Goal: Find contact information: Find contact information

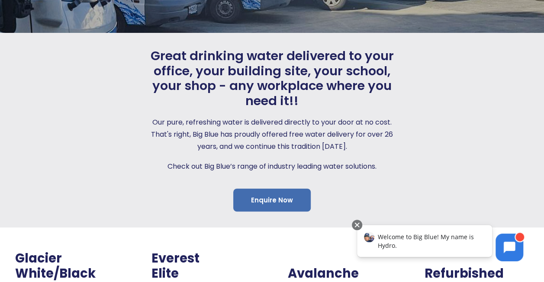
click at [259, 198] on link "Enquire Now" at bounding box center [271, 200] width 77 height 23
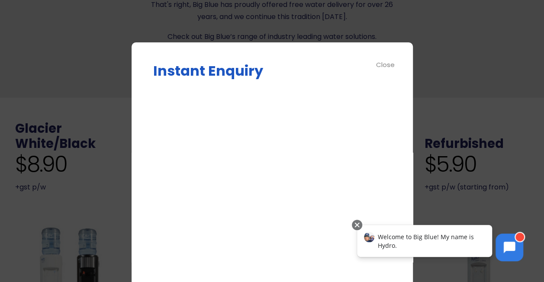
click at [380, 65] on div "Close" at bounding box center [385, 65] width 19 height 10
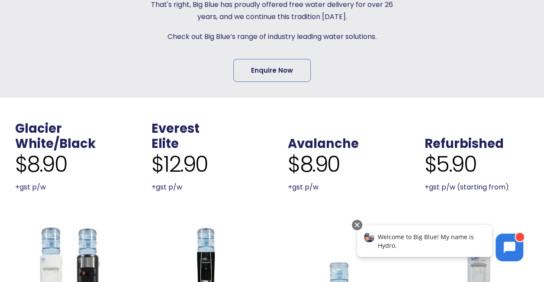
click at [435, 69] on div at bounding box center [463, 0] width 132 height 163
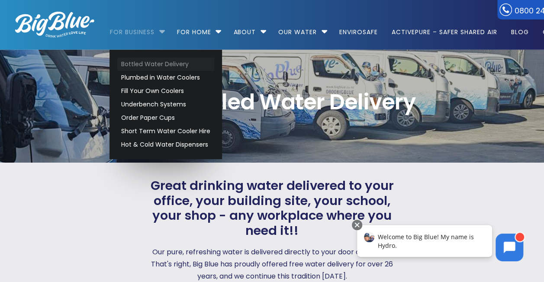
click at [161, 64] on link "Bottled Water Delivery" at bounding box center [165, 64] width 97 height 13
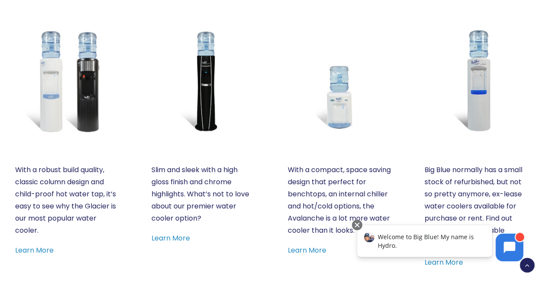
scroll to position [389, 0]
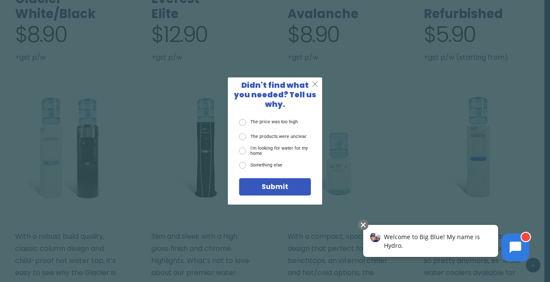
click at [315, 88] on span "X" at bounding box center [315, 85] width 6 height 10
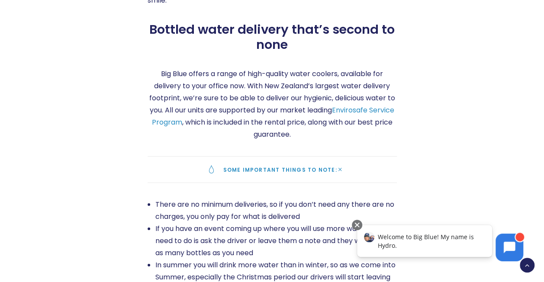
scroll to position [0, 0]
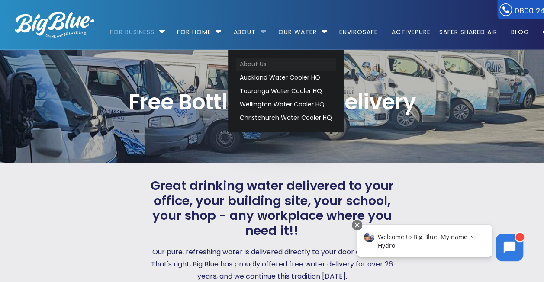
click at [261, 65] on link "About Us" at bounding box center [286, 64] width 100 height 13
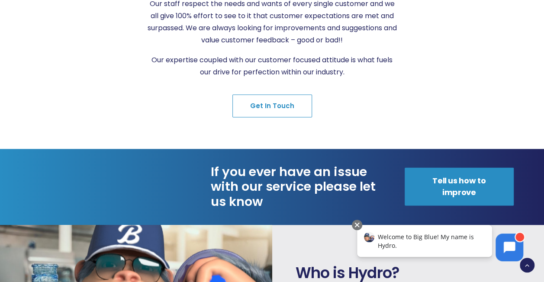
scroll to position [476, 0]
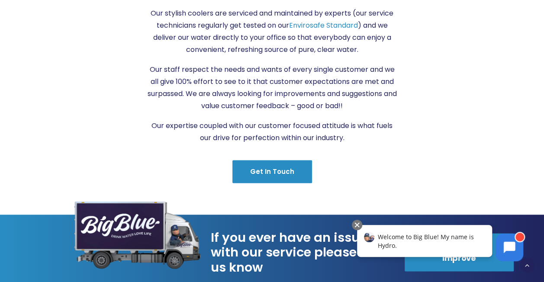
click at [291, 160] on link "Get in Touch" at bounding box center [272, 171] width 80 height 23
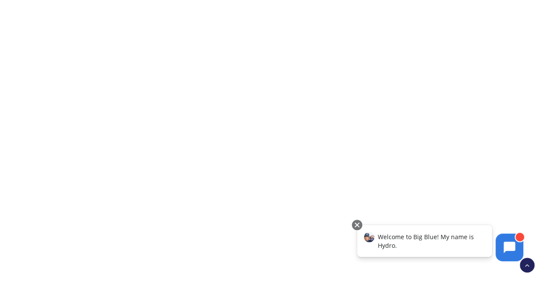
scroll to position [303, 0]
click at [40, 203] on div at bounding box center [66, 78] width 132 height 431
click at [77, 226] on div at bounding box center [66, 78] width 132 height 431
click at [26, 58] on div at bounding box center [66, 78] width 132 height 431
click at [460, 78] on div at bounding box center [463, 78] width 132 height 431
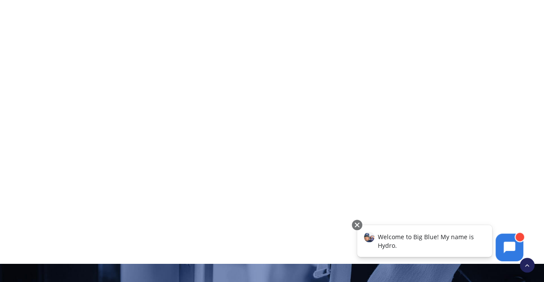
scroll to position [389, 0]
